Goal: Task Accomplishment & Management: Manage account settings

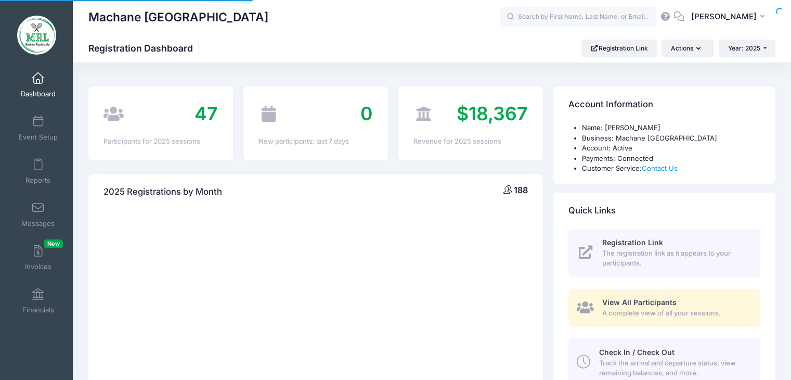
select select
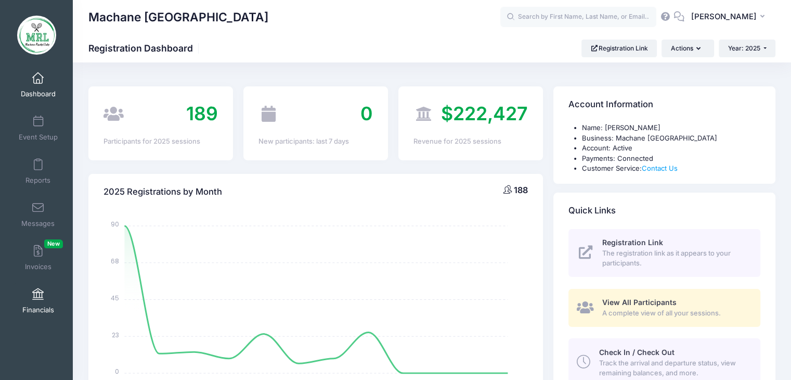
click at [38, 294] on span at bounding box center [38, 294] width 0 height 11
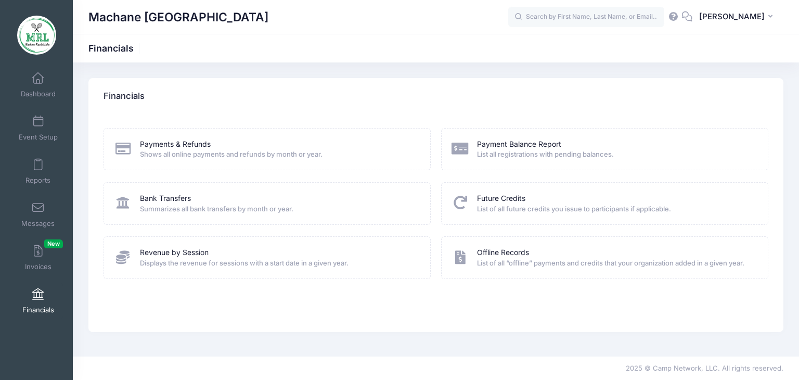
click at [504, 149] on span "List all registrations with pending balances." at bounding box center [615, 154] width 277 height 10
click at [528, 144] on link "Payment Balance Report" at bounding box center [519, 144] width 84 height 11
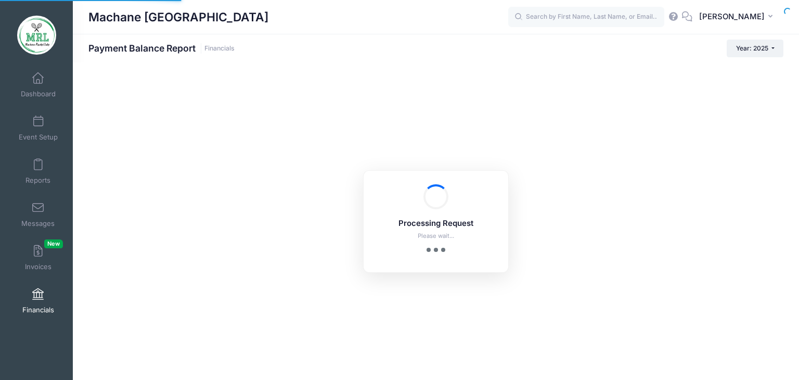
select select "10"
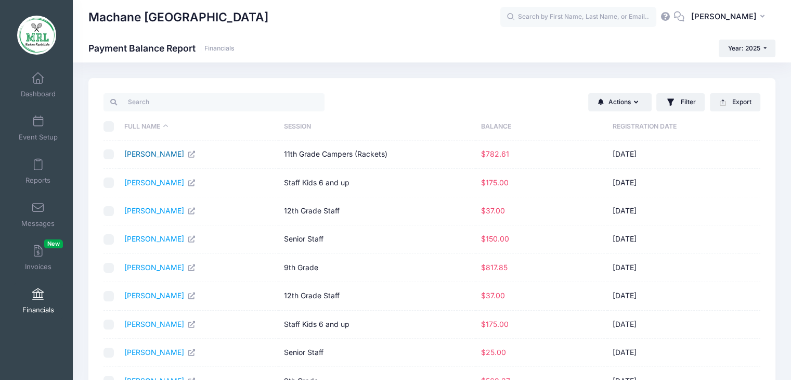
click at [152, 157] on link "[PERSON_NAME]" at bounding box center [160, 153] width 72 height 9
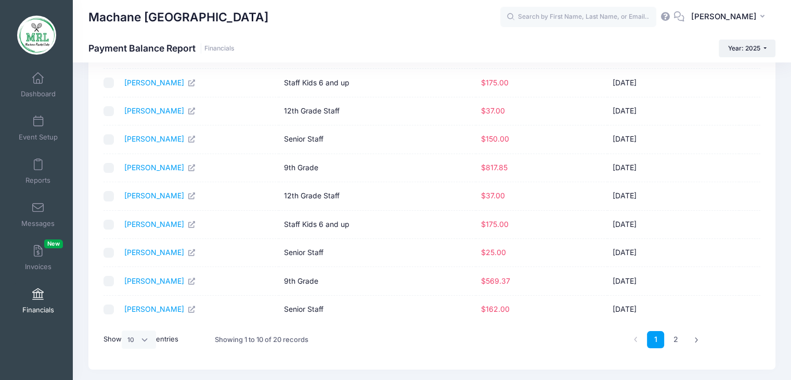
scroll to position [103, 0]
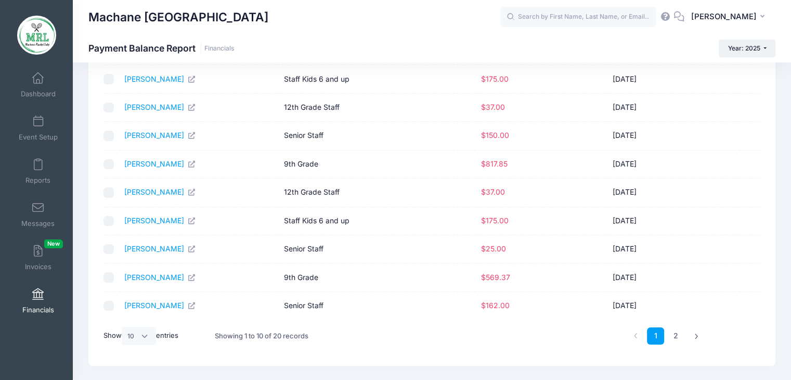
click at [157, 280] on td "Neuwirth, Sara" at bounding box center [199, 277] width 160 height 28
click at [171, 277] on link "Neuwirth, Sara" at bounding box center [160, 277] width 72 height 9
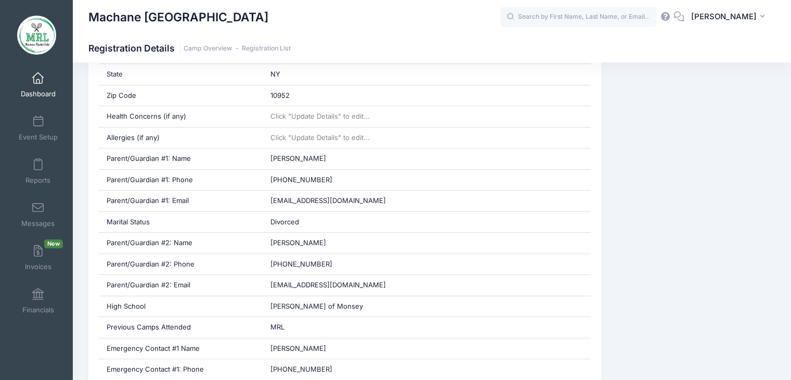
scroll to position [425, 0]
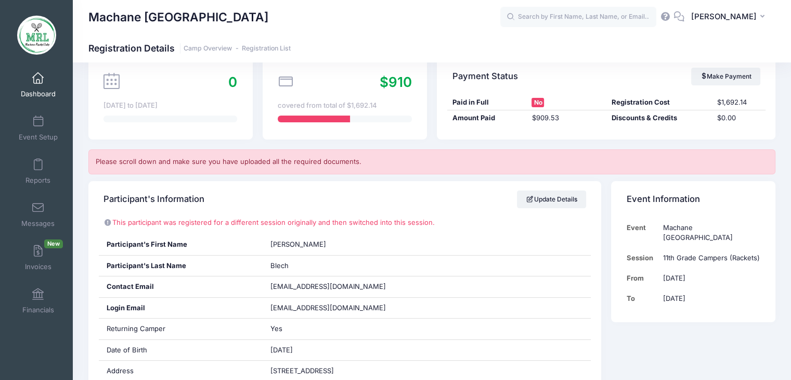
scroll to position [62, 0]
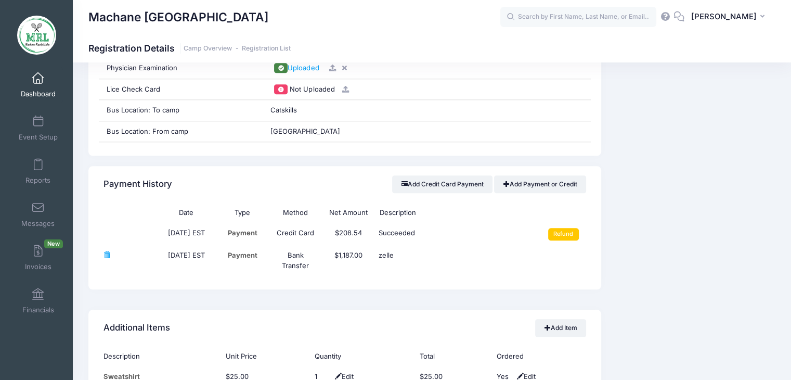
scroll to position [1154, 0]
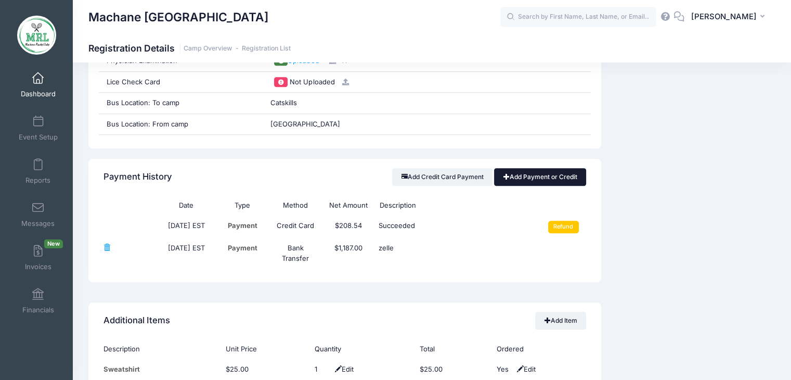
click at [532, 172] on link "Add Payment or Credit" at bounding box center [540, 177] width 92 height 18
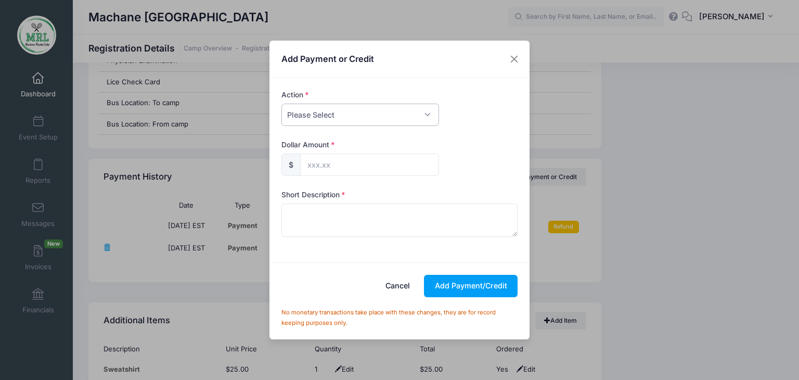
click at [425, 113] on select "Please Select Payment Credit Refund (Offline)" at bounding box center [360, 114] width 158 height 22
select select "credit"
click at [281, 103] on select "Please Select Payment Credit Refund (Offline)" at bounding box center [360, 114] width 158 height 22
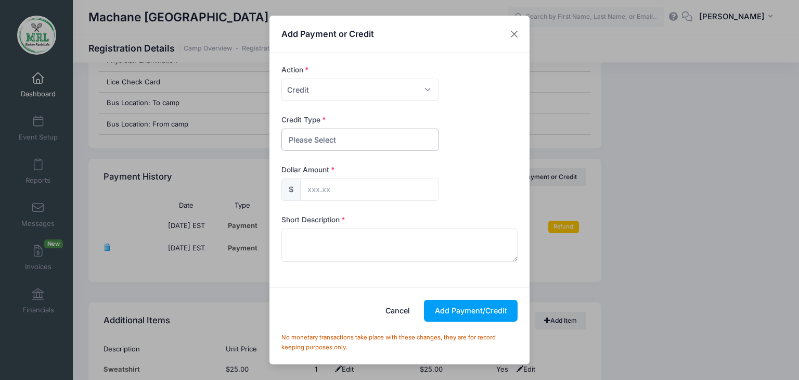
click at [421, 145] on select "Please Select Discount Scholarship Other" at bounding box center [360, 139] width 158 height 22
select select "discount"
click at [281, 128] on select "Please Select Discount Scholarship Other" at bounding box center [360, 139] width 158 height 22
click at [357, 194] on input "text" at bounding box center [369, 189] width 139 height 22
type input "500.00"
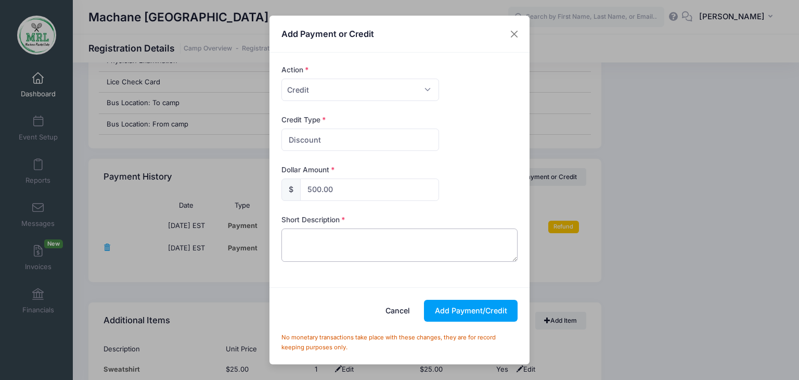
click at [317, 252] on textarea at bounding box center [399, 244] width 237 height 33
type textarea "discount"
click at [450, 308] on button "Add Payment/Credit" at bounding box center [471, 311] width 94 height 22
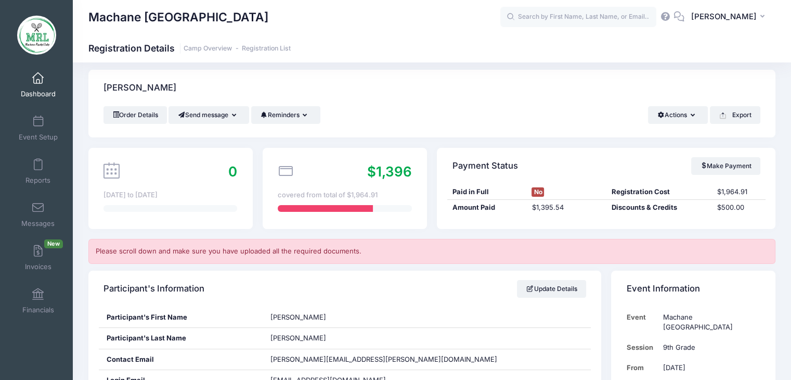
scroll to position [0, 0]
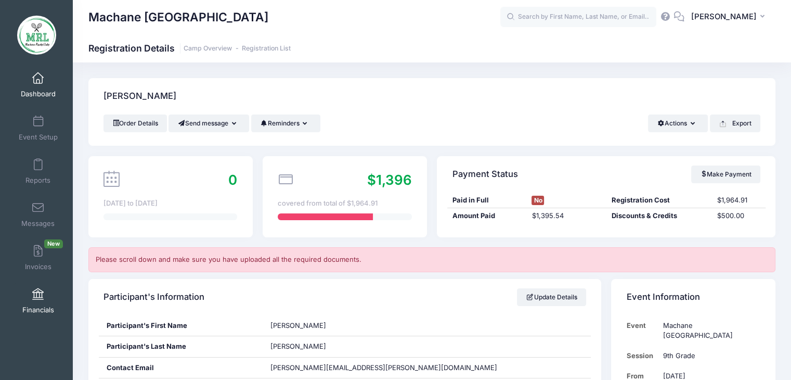
click at [38, 293] on span at bounding box center [38, 294] width 0 height 11
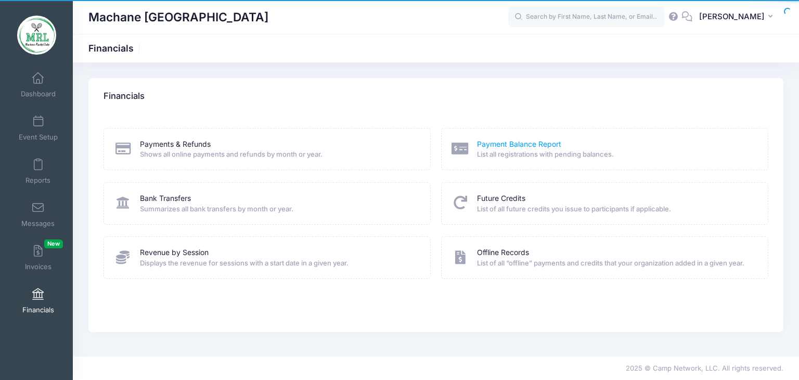
click at [497, 142] on link "Payment Balance Report" at bounding box center [519, 144] width 84 height 11
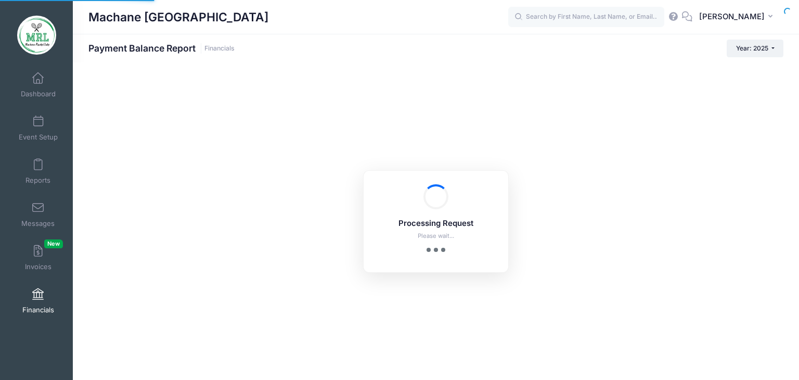
select select "10"
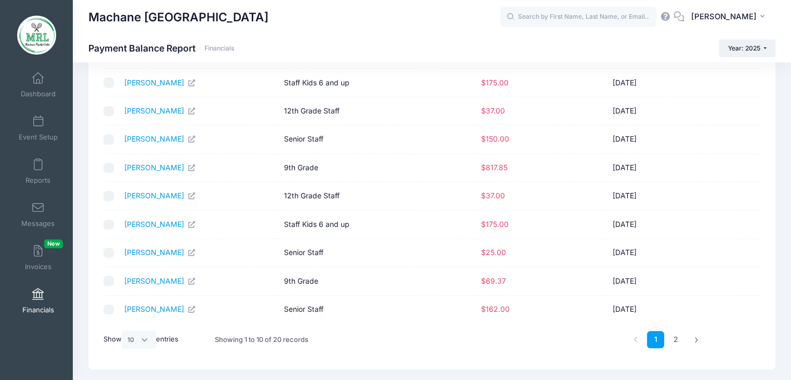
scroll to position [127, 0]
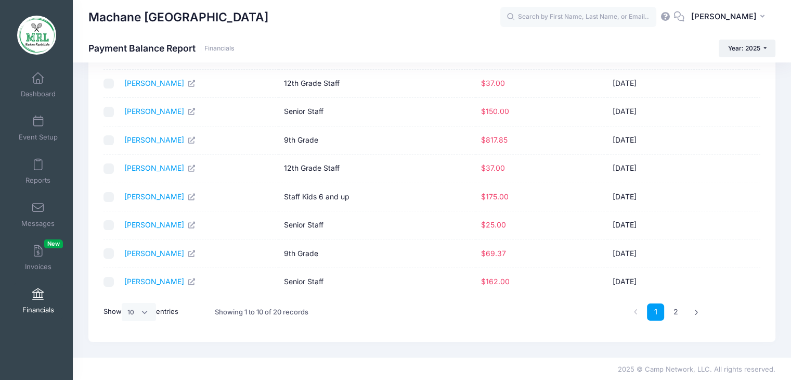
click at [249, 235] on td "Mueller, Rochel" at bounding box center [199, 225] width 160 height 28
click at [151, 241] on td "[PERSON_NAME]" at bounding box center [199, 253] width 160 height 28
click at [149, 249] on link "[PERSON_NAME]" at bounding box center [160, 253] width 72 height 9
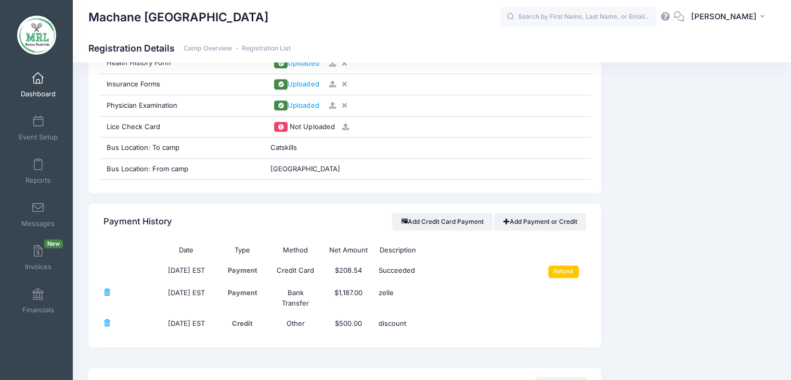
scroll to position [1111, 0]
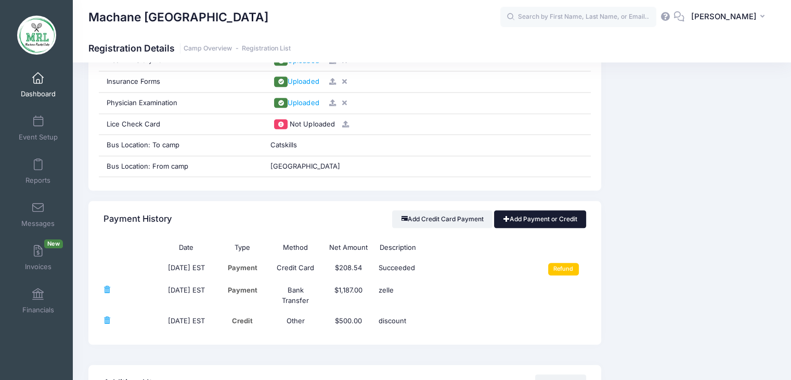
click at [544, 221] on link "Add Payment or Credit" at bounding box center [540, 219] width 92 height 18
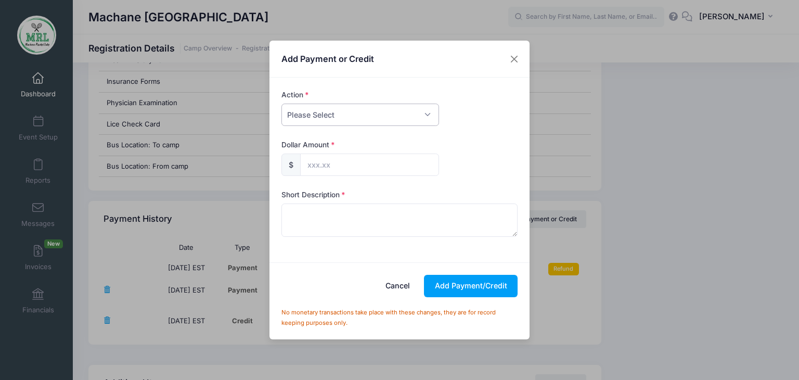
click at [429, 117] on select "Please Select Payment Credit Refund (Offline)" at bounding box center [360, 114] width 158 height 22
select select "credit"
click at [281, 103] on select "Please Select Payment Credit Refund (Offline)" at bounding box center [360, 114] width 158 height 22
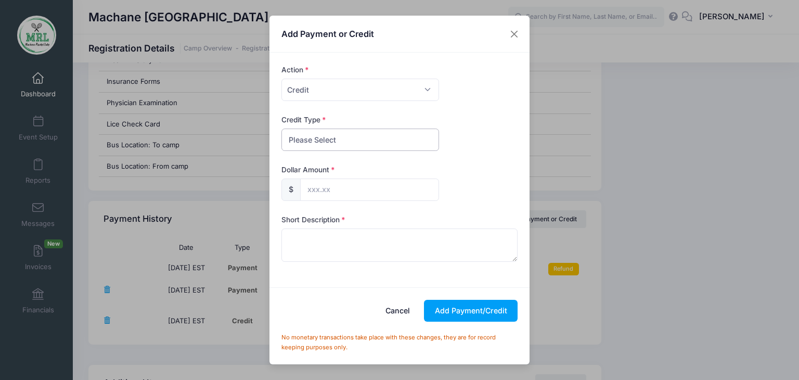
click at [415, 145] on select "Please Select Discount Scholarship Other" at bounding box center [360, 139] width 158 height 22
select select "discount"
click at [281, 128] on select "Please Select Discount Scholarship Other" at bounding box center [360, 139] width 158 height 22
click at [383, 179] on input "text" at bounding box center [369, 189] width 139 height 22
type input "69.37"
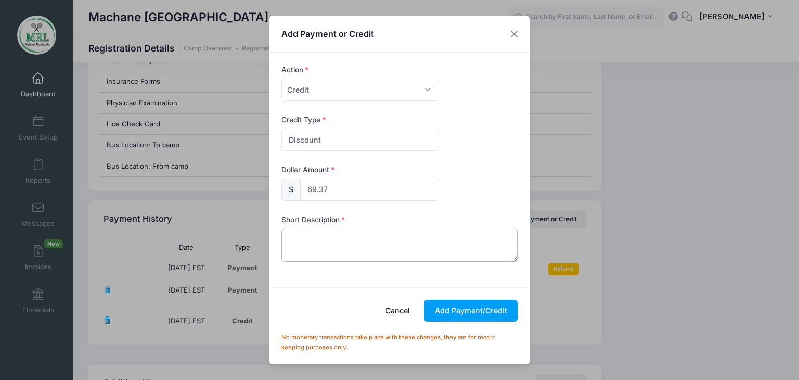
click at [316, 242] on textarea at bounding box center [399, 244] width 237 height 33
type textarea "overpay"
click at [462, 313] on button "Add Payment/Credit" at bounding box center [471, 311] width 94 height 22
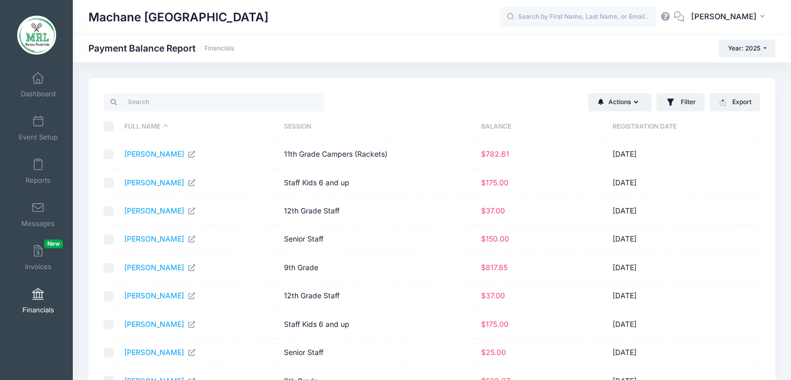
select select "10"
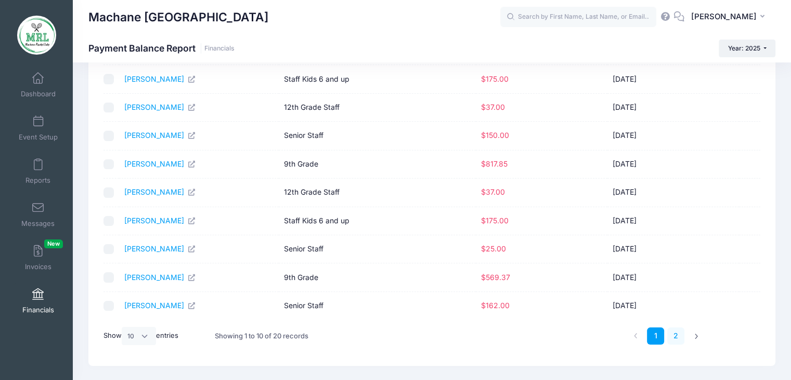
click at [674, 335] on link "2" at bounding box center [675, 335] width 17 height 17
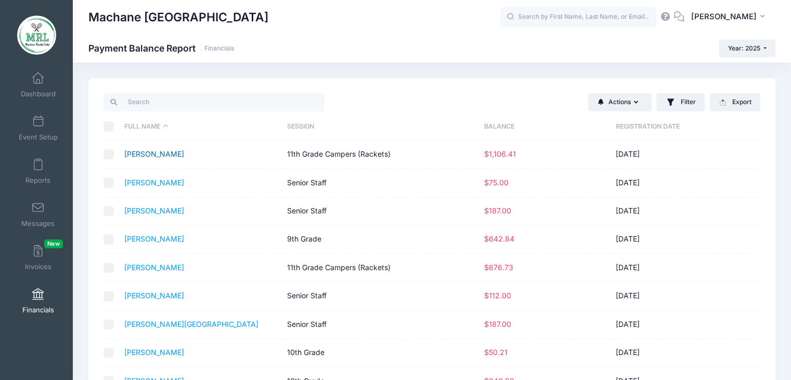
click at [159, 155] on link "[PERSON_NAME]" at bounding box center [154, 153] width 60 height 9
click at [167, 158] on link "[PERSON_NAME]" at bounding box center [154, 153] width 60 height 9
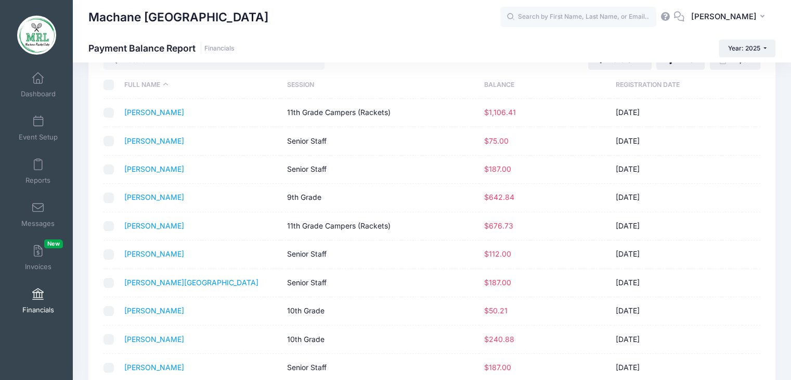
scroll to position [42, 0]
click at [155, 227] on link "[PERSON_NAME]" at bounding box center [154, 225] width 60 height 9
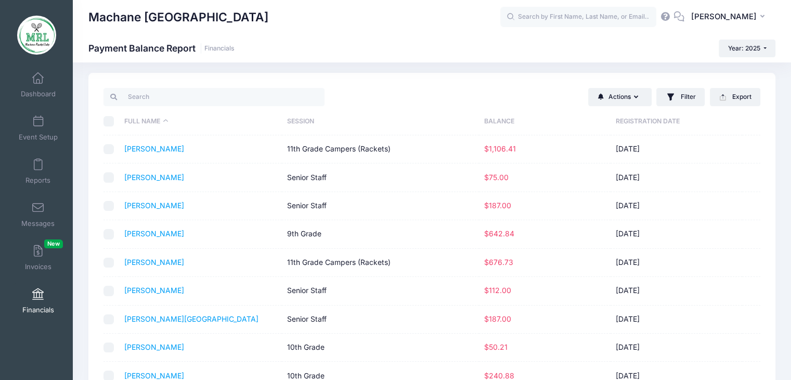
scroll to position [0, 0]
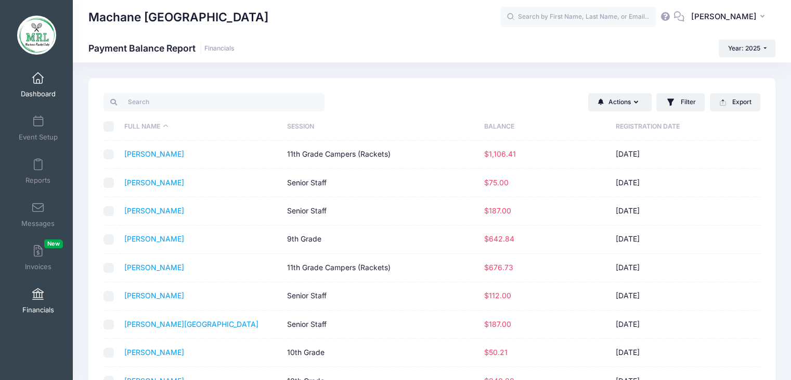
click at [30, 85] on link "Dashboard" at bounding box center [38, 85] width 49 height 36
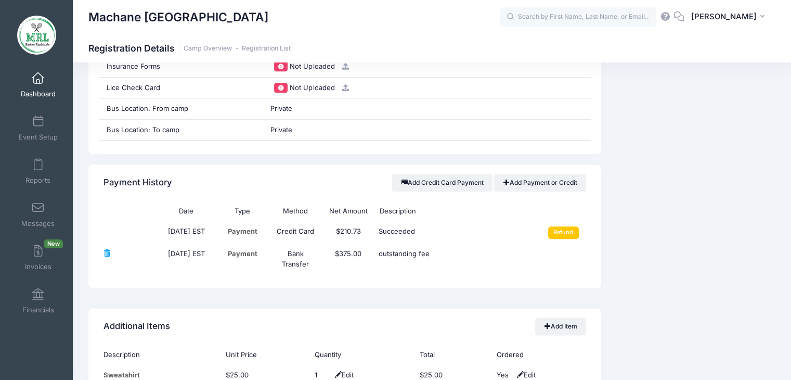
scroll to position [1193, 0]
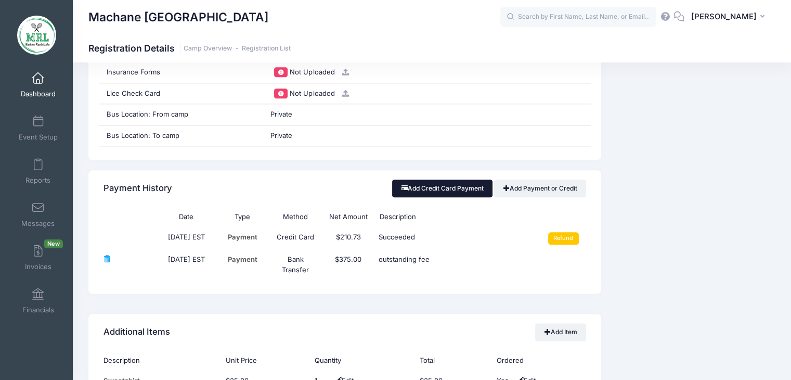
click at [446, 189] on button "Add Credit Card Payment" at bounding box center [442, 188] width 100 height 18
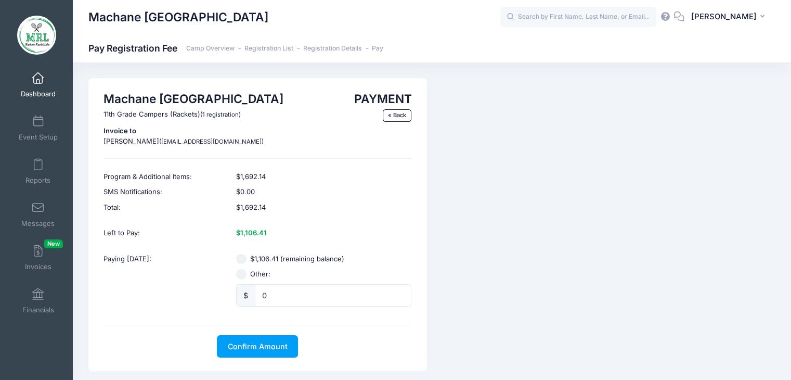
click at [239, 276] on input "Other:" at bounding box center [241, 274] width 10 height 10
radio input "true"
click at [281, 298] on input "0" at bounding box center [333, 295] width 157 height 22
type input "400.00"
click at [267, 347] on span "Confirm Amount" at bounding box center [258, 346] width 60 height 9
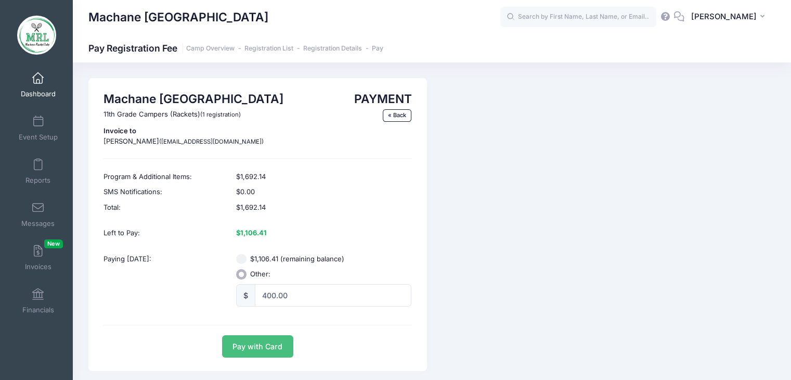
click at [267, 347] on button "Pay with Card" at bounding box center [257, 346] width 71 height 22
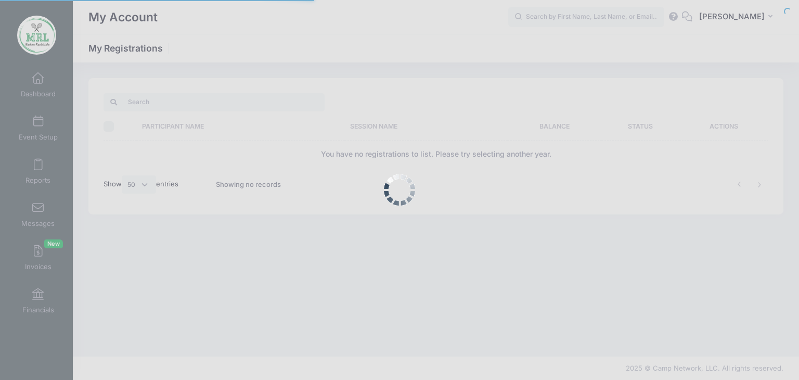
select select "50"
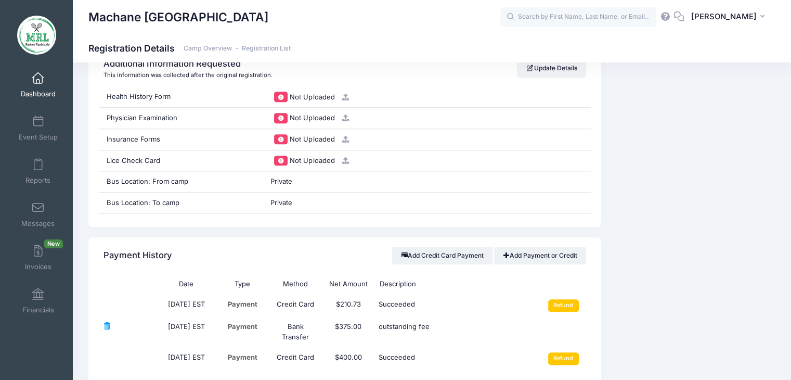
scroll to position [1144, 0]
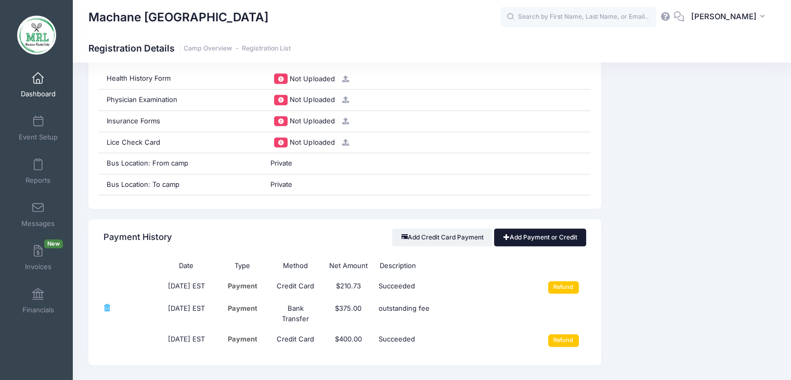
click at [550, 239] on link "Add Payment or Credit" at bounding box center [540, 237] width 92 height 18
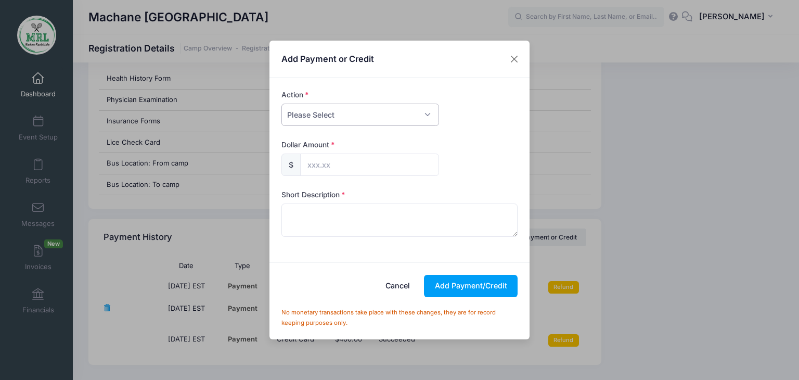
click at [423, 115] on select "Please Select Payment Credit Refund (Offline)" at bounding box center [360, 114] width 158 height 22
select select "credit"
click at [281, 103] on select "Please Select Payment Credit Refund (Offline)" at bounding box center [360, 114] width 158 height 22
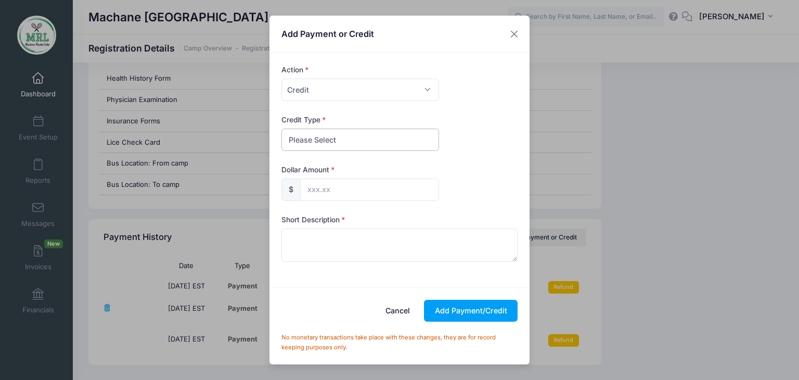
click at [396, 144] on select "Please Select Discount Scholarship Other" at bounding box center [360, 139] width 158 height 22
select select "discount"
click at [281, 128] on select "Please Select Discount Scholarship Other" at bounding box center [360, 139] width 158 height 22
click at [372, 190] on input "text" at bounding box center [369, 189] width 139 height 22
type input "850.00"
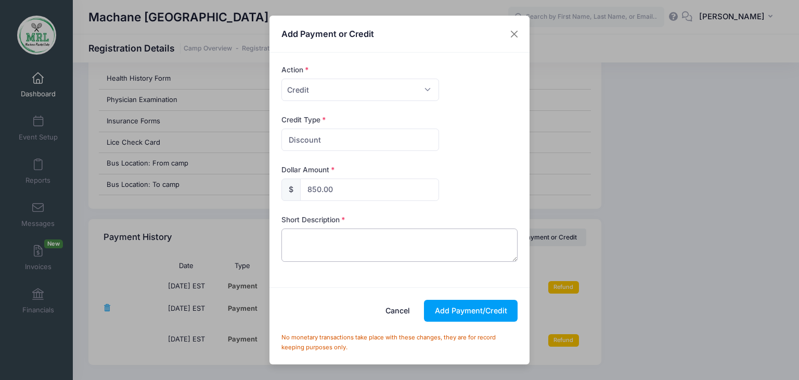
click at [317, 245] on textarea at bounding box center [399, 244] width 237 height 33
type textarea "discount"
click at [447, 306] on button "Add Payment/Credit" at bounding box center [471, 311] width 94 height 22
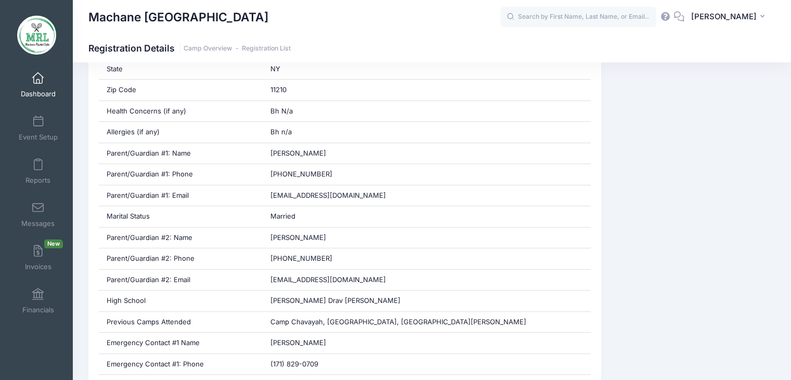
scroll to position [420, 0]
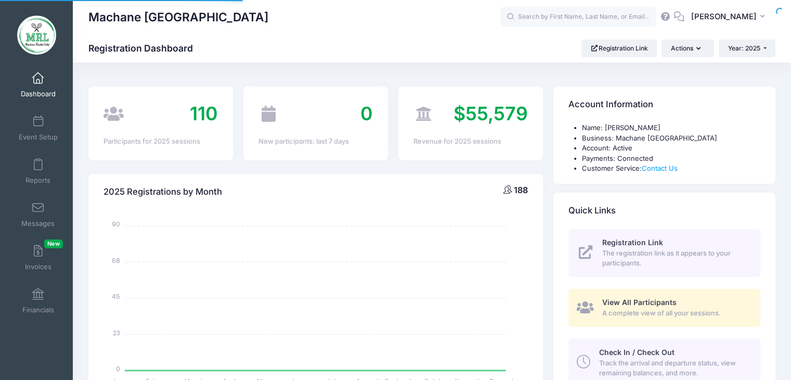
select select
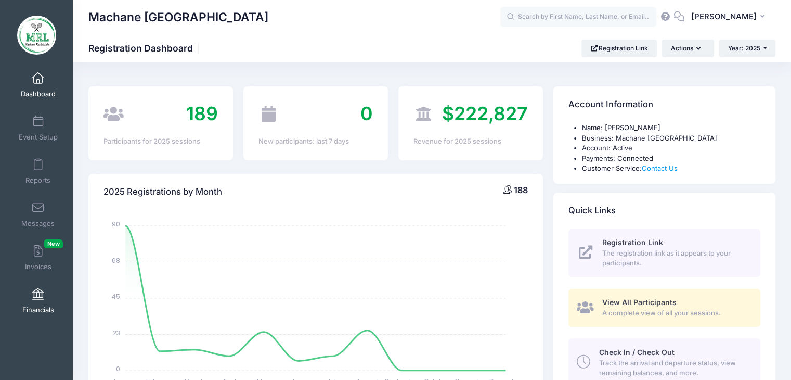
click at [38, 292] on span at bounding box center [38, 294] width 0 height 11
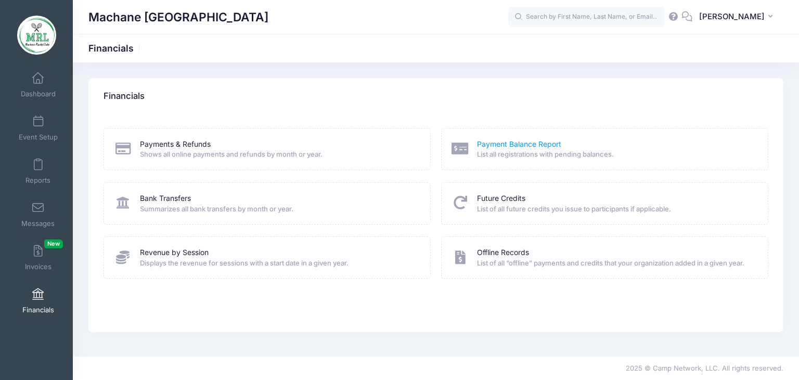
click at [506, 146] on link "Payment Balance Report" at bounding box center [519, 144] width 84 height 11
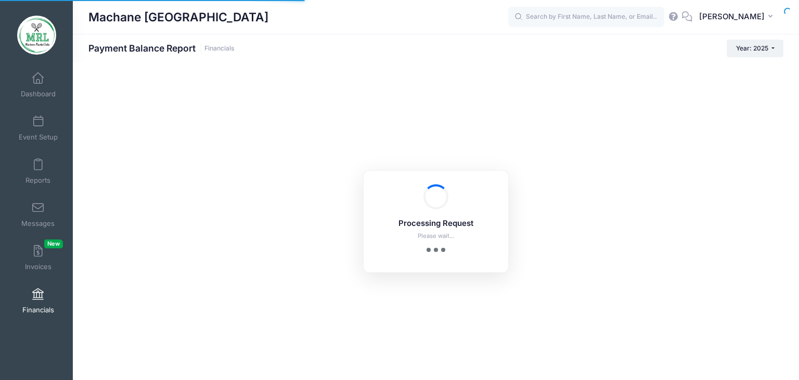
select select "10"
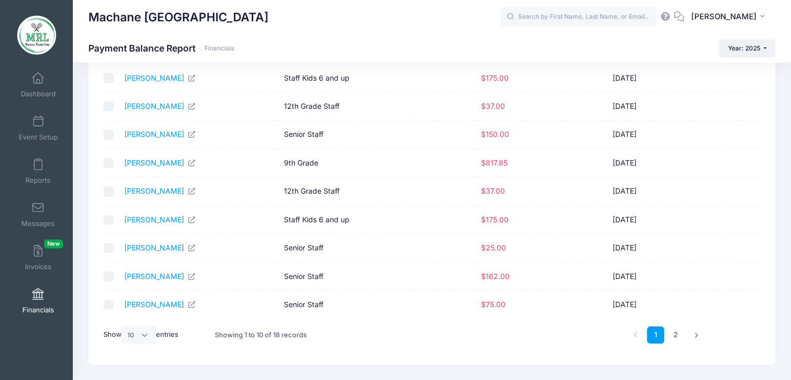
scroll to position [108, 0]
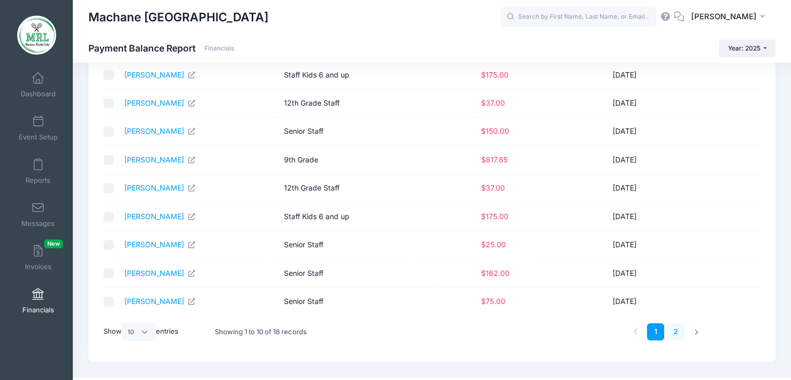
click at [678, 329] on link "2" at bounding box center [675, 331] width 17 height 17
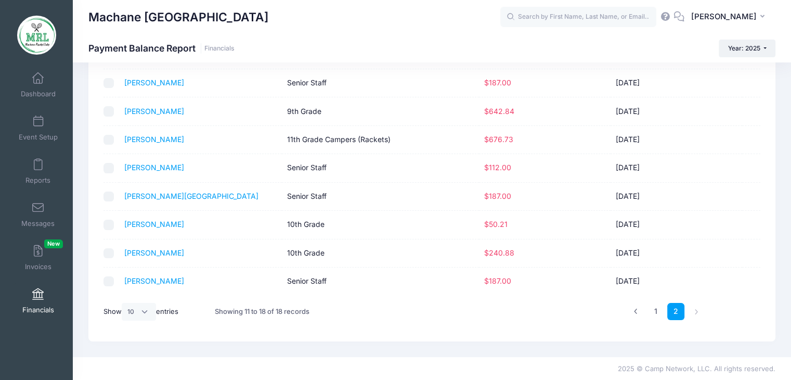
scroll to position [0, 0]
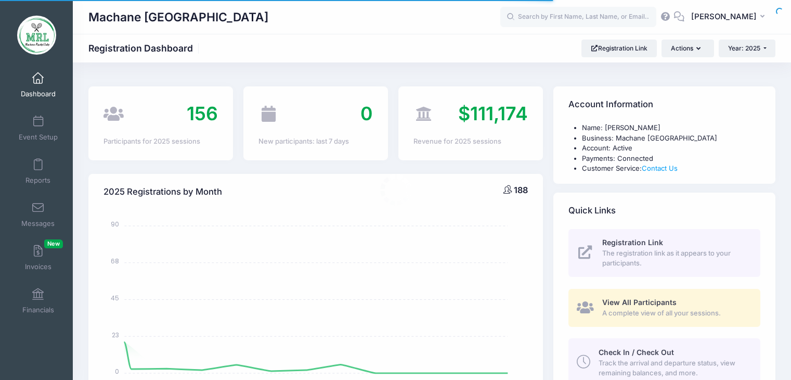
select select
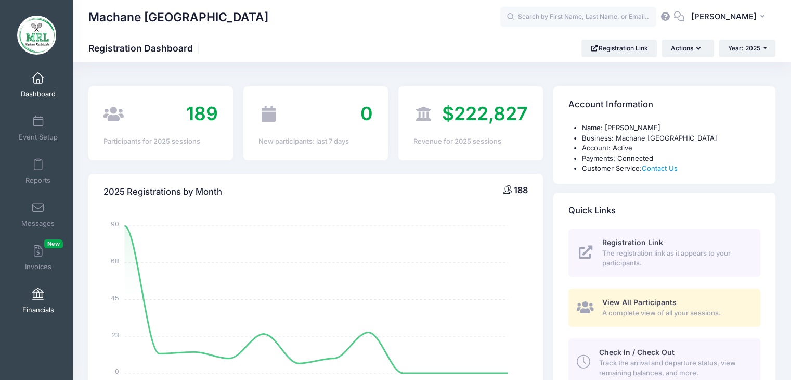
click at [38, 292] on span at bounding box center [38, 294] width 0 height 11
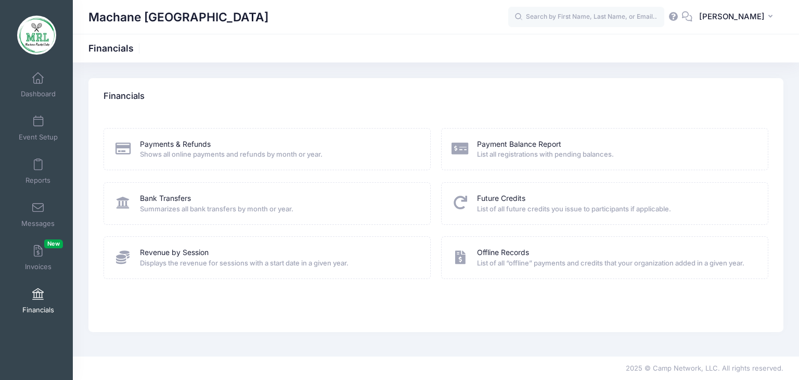
click at [532, 149] on span "List all registrations with pending balances." at bounding box center [615, 154] width 277 height 10
click at [535, 145] on link "Payment Balance Report" at bounding box center [519, 144] width 84 height 11
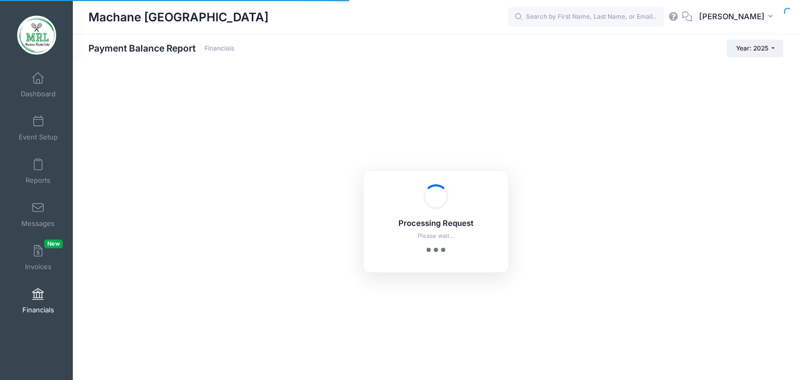
select select "10"
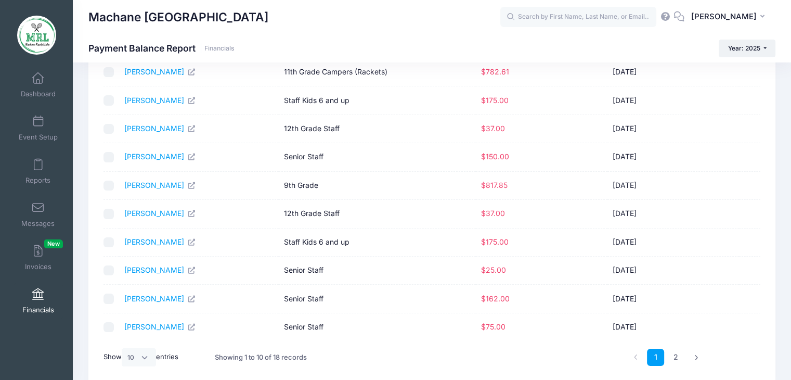
scroll to position [85, 0]
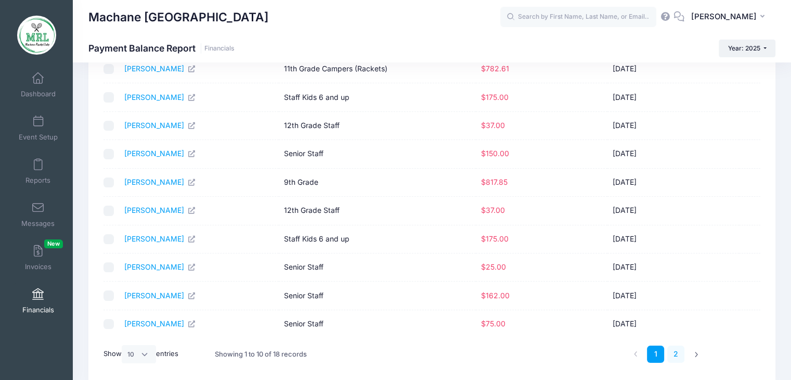
click at [671, 353] on link "2" at bounding box center [675, 353] width 17 height 17
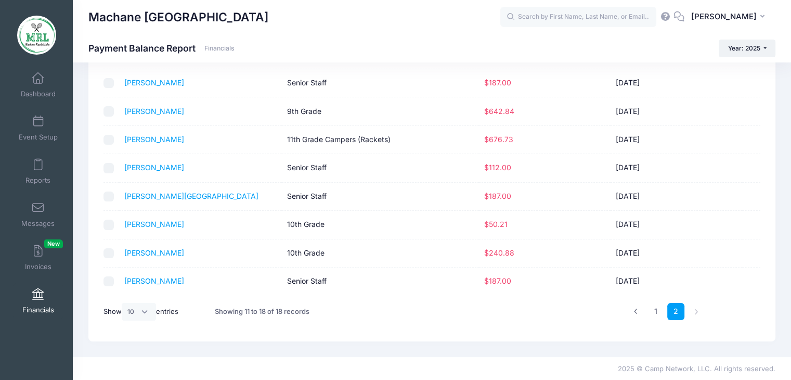
click at [355, 161] on td "Senior Staff" at bounding box center [380, 168] width 197 height 28
click at [156, 169] on link "[PERSON_NAME]" at bounding box center [154, 167] width 60 height 9
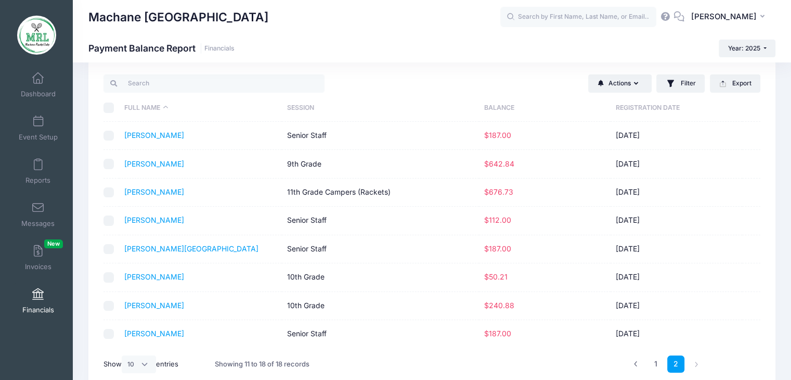
scroll to position [12, 0]
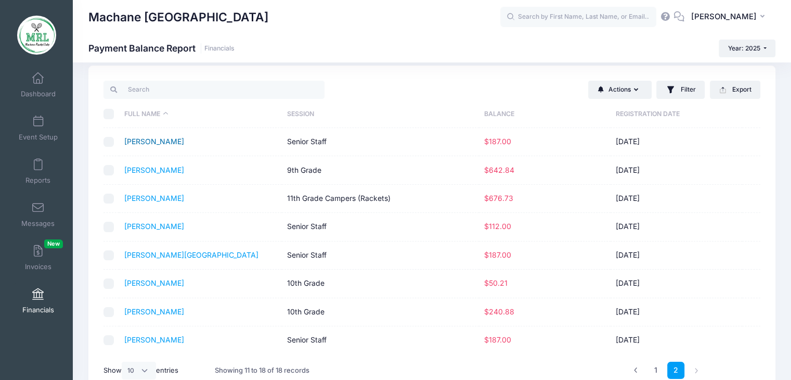
click at [184, 142] on link "Sheinberg, Nechama" at bounding box center [154, 141] width 60 height 9
click at [655, 371] on link "1" at bounding box center [655, 369] width 17 height 17
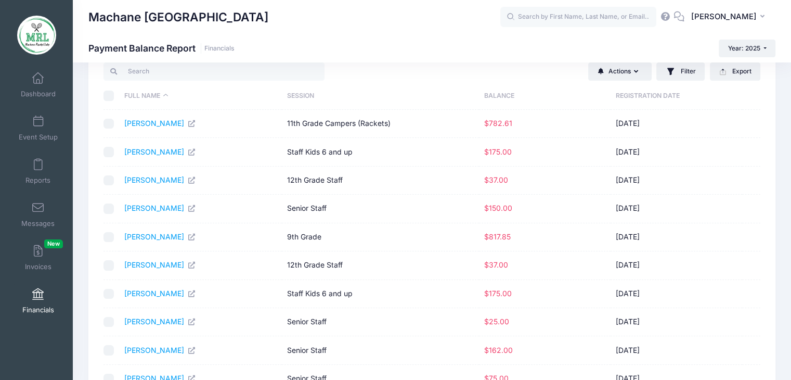
scroll to position [30, 0]
click at [166, 323] on link "Mueller, Rochel" at bounding box center [160, 321] width 72 height 9
click at [221, 148] on td "Gleiberman, Miri" at bounding box center [200, 152] width 163 height 28
drag, startPoint x: 145, startPoint y: 127, endPoint x: 150, endPoint y: 123, distance: 6.6
click at [150, 123] on link "Blech, Leah" at bounding box center [160, 123] width 72 height 9
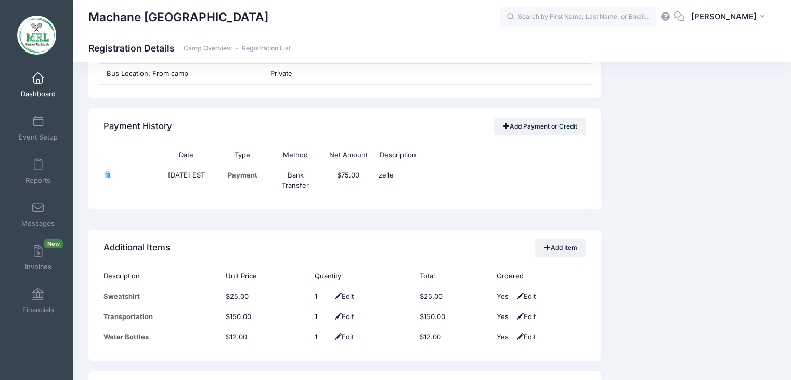
scroll to position [1172, 0]
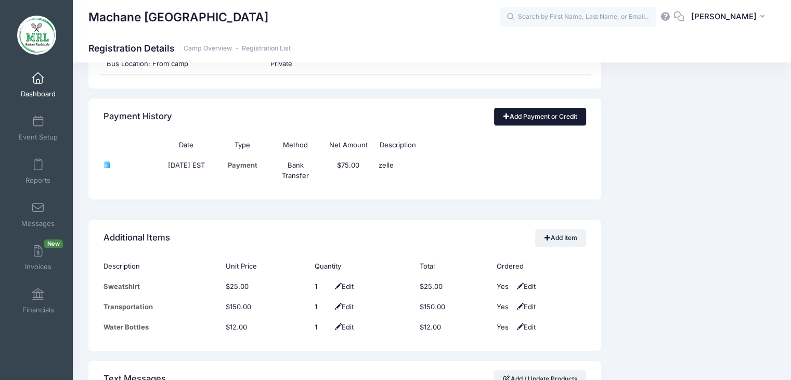
click at [559, 119] on link "Add Payment or Credit" at bounding box center [540, 117] width 92 height 18
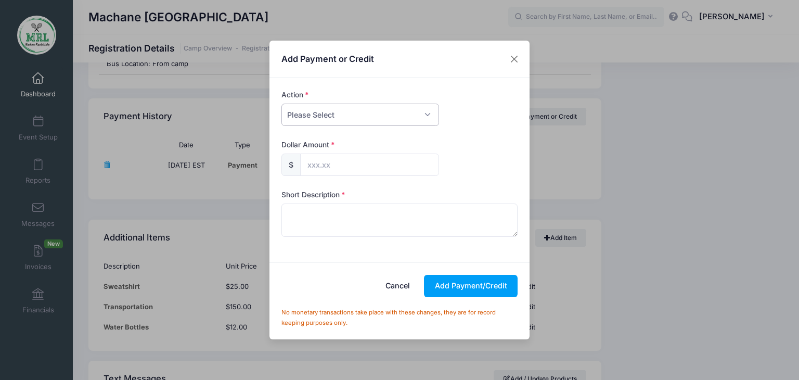
click at [428, 114] on select "Please Select Payment Credit Refund (Offline)" at bounding box center [360, 114] width 158 height 22
select select "credit"
click at [281, 103] on select "Please Select Payment Credit Refund (Offline)" at bounding box center [360, 114] width 158 height 22
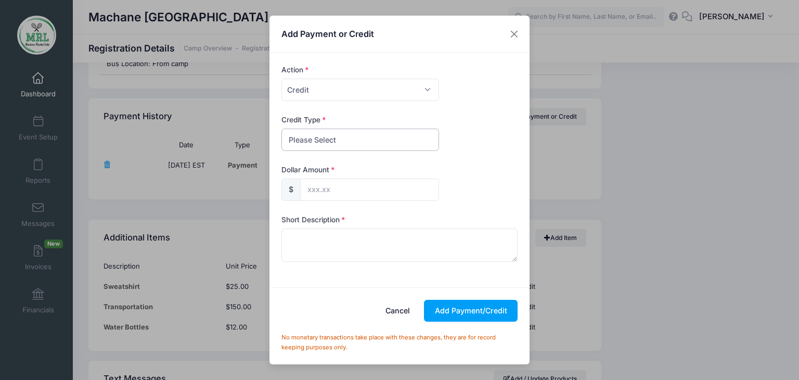
click at [406, 144] on select "Please Select Discount Scholarship Other" at bounding box center [360, 139] width 158 height 22
select select "discount"
click at [281, 128] on select "Please Select Discount Scholarship Other" at bounding box center [360, 139] width 158 height 22
click at [359, 196] on input "text" at bounding box center [369, 189] width 139 height 22
type input "75.00"
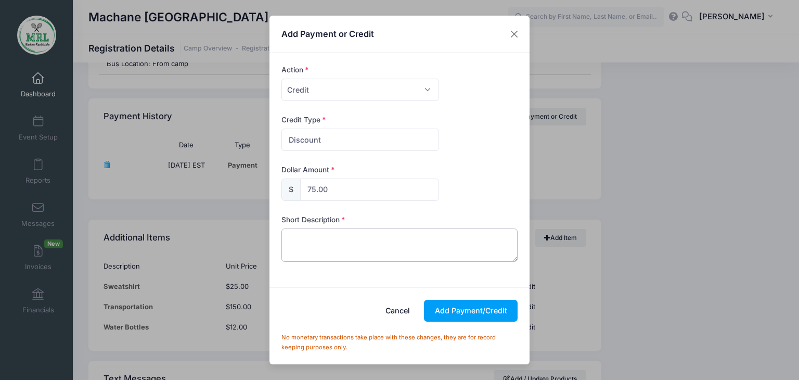
click at [313, 238] on textarea at bounding box center [399, 244] width 237 height 33
type textarea "one way transportation"
click at [465, 307] on button "Add Payment/Credit" at bounding box center [471, 311] width 94 height 22
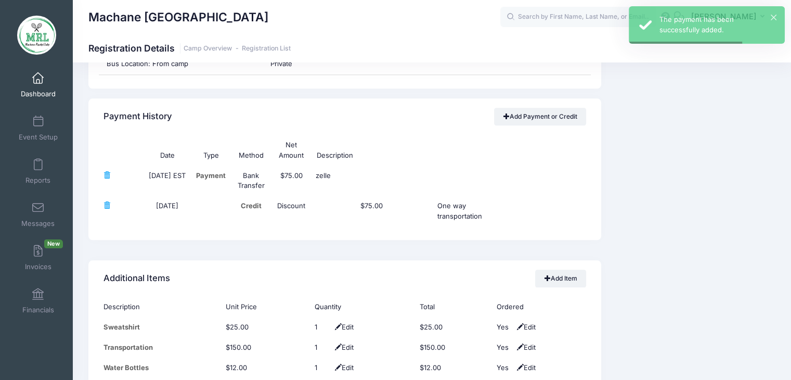
click at [497, 230] on div "Date Type Method Net Amount Description 08/13/2025 EST Payment Bank Transfer $7…" at bounding box center [344, 187] width 513 height 105
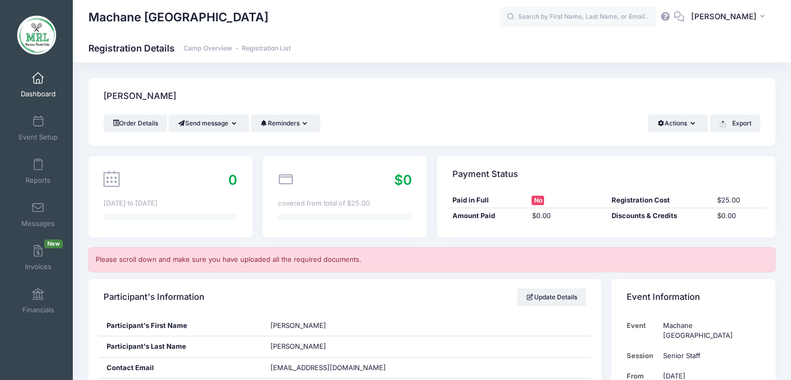
click at [789, 15] on div "Machane Racket Lake SG" at bounding box center [432, 17] width 718 height 24
click at [536, 15] on input "text" at bounding box center [578, 17] width 156 height 21
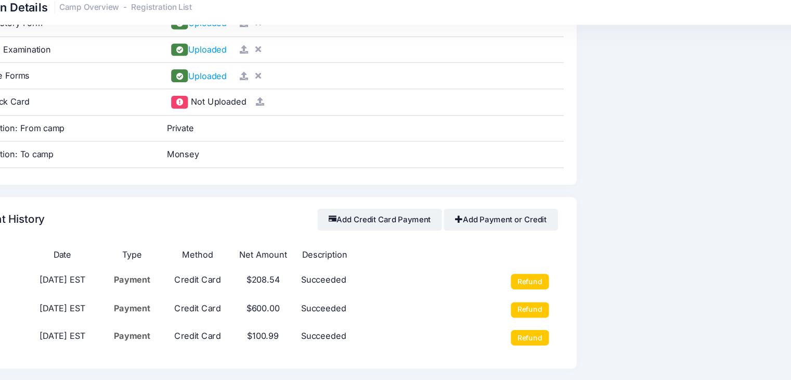
scroll to position [1151, 0]
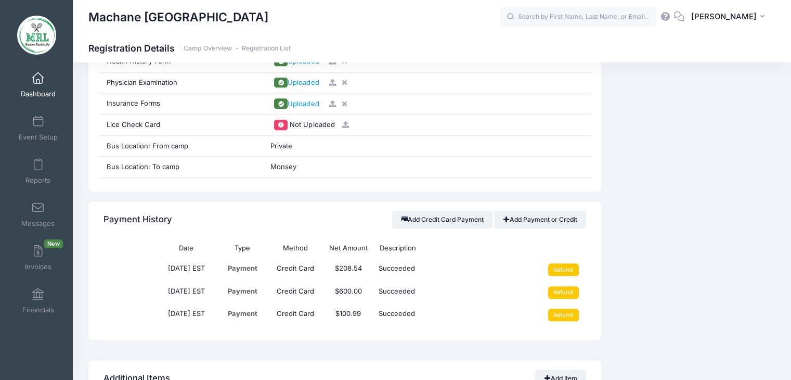
drag, startPoint x: 791, startPoint y: 200, endPoint x: 798, endPoint y: 235, distance: 35.2
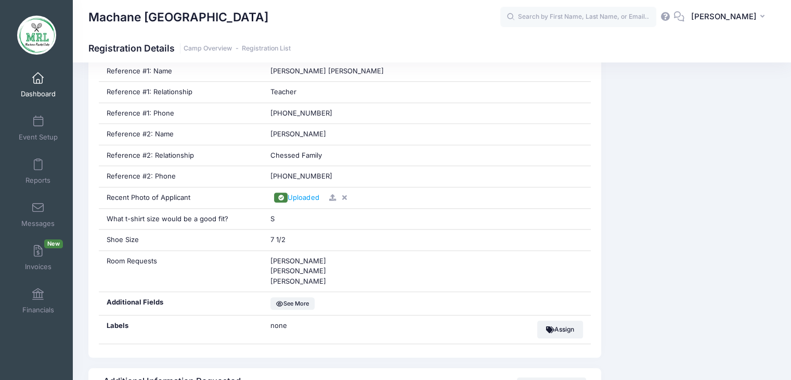
scroll to position [0, 0]
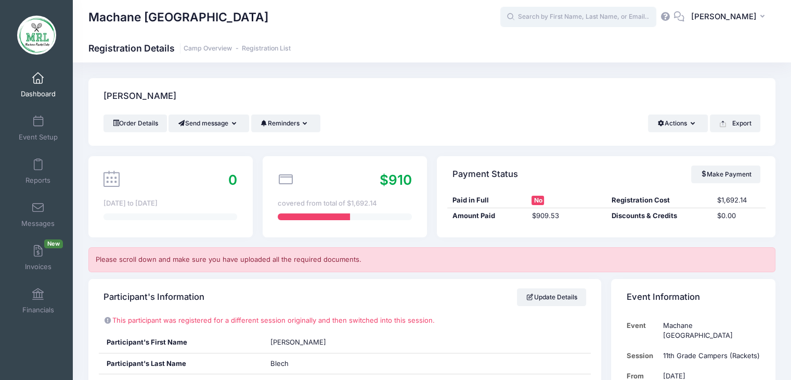
click at [599, 20] on input "text" at bounding box center [578, 17] width 156 height 21
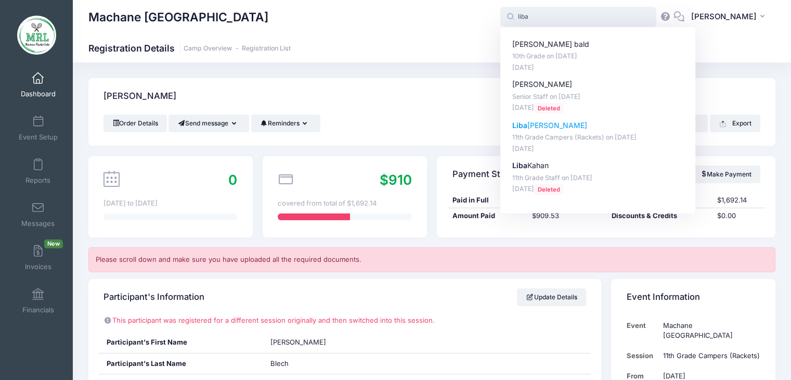
click at [574, 127] on p "Liba Polansky" at bounding box center [598, 125] width 172 height 11
type input "Liba Polansky (11th Grade Campers (Rackets), Aug-14, 2025)"
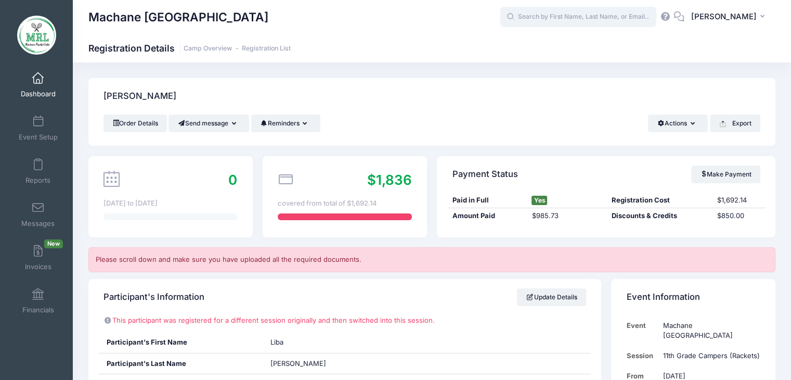
click at [639, 22] on input "text" at bounding box center [578, 17] width 156 height 21
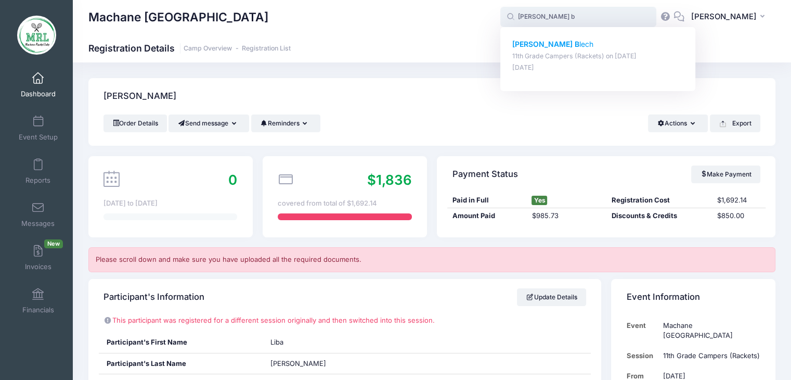
click at [568, 43] on p "Leah B lech" at bounding box center [598, 44] width 172 height 11
type input "Leah Blech (11th Grade Campers (Rackets), Aug-14, 2025)"
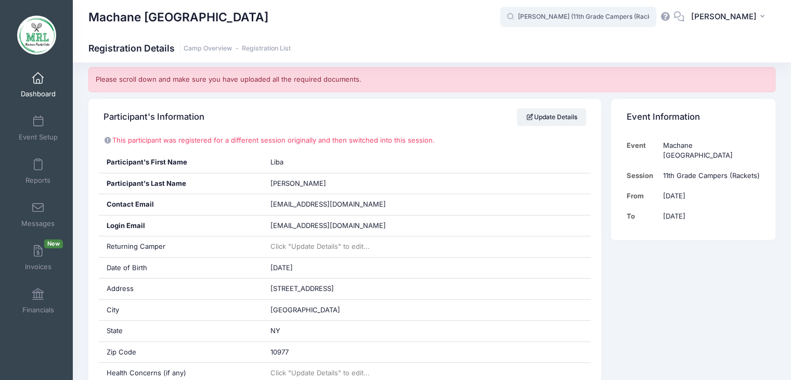
scroll to position [239, 0]
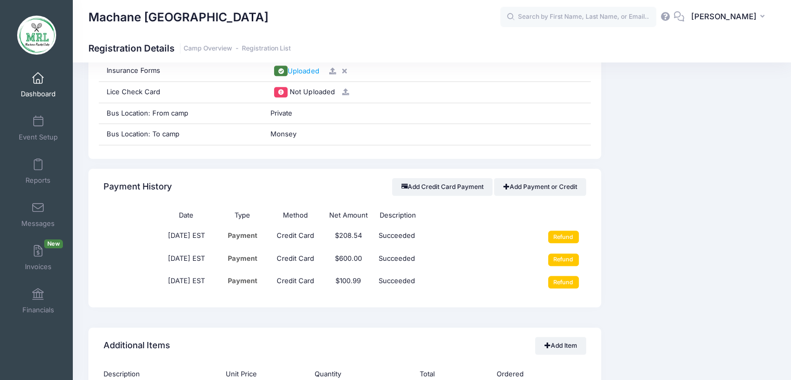
scroll to position [1173, 0]
